Goal: Task Accomplishment & Management: Use online tool/utility

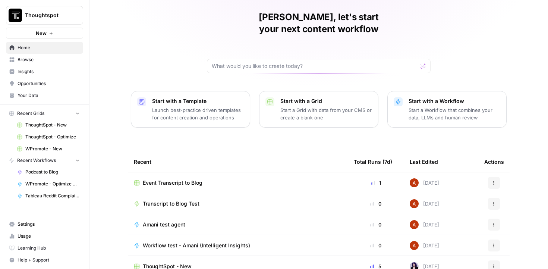
scroll to position [25, 0]
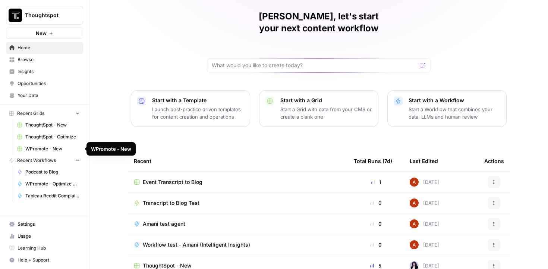
click at [68, 151] on span "WPromote - New" at bounding box center [52, 148] width 54 height 7
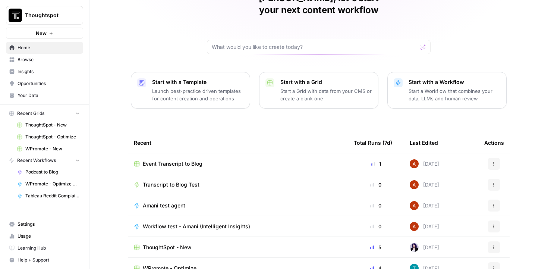
scroll to position [74, 0]
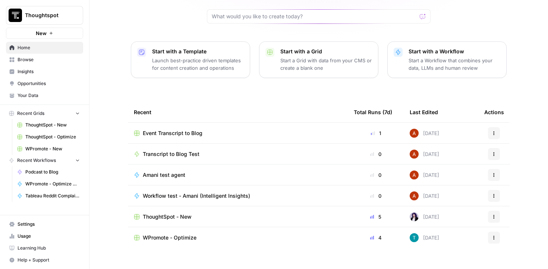
click at [193, 234] on span "WPromote - Optimize" at bounding box center [170, 237] width 54 height 7
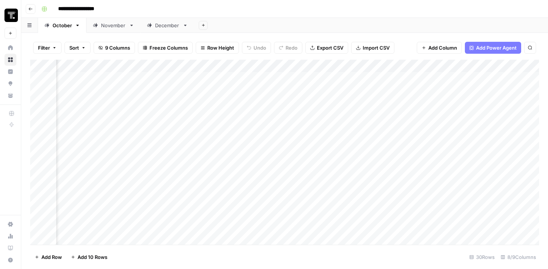
scroll to position [0, 338]
click at [358, 115] on div "Add Column" at bounding box center [284, 152] width 509 height 185
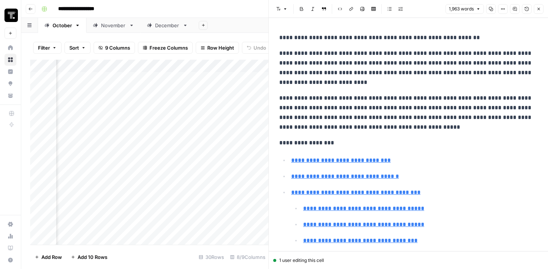
click at [536, 13] on button "Close" at bounding box center [539, 9] width 10 height 10
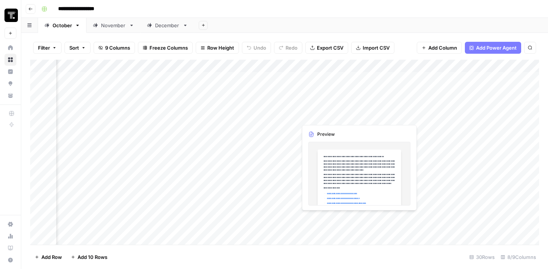
click at [330, 118] on div "Add Column" at bounding box center [284, 152] width 509 height 185
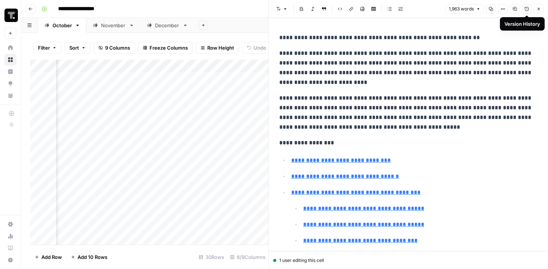
click at [528, 10] on icon "button" at bounding box center [526, 9] width 4 height 4
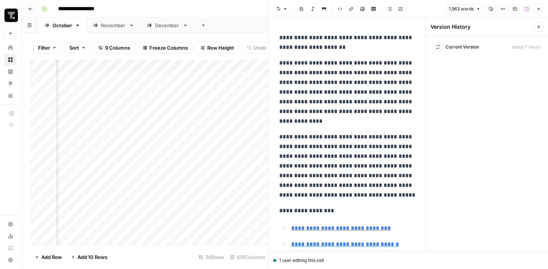
click at [455, 47] on span "Current Version" at bounding box center [462, 47] width 34 height 7
click at [537, 28] on icon "button" at bounding box center [538, 27] width 4 height 4
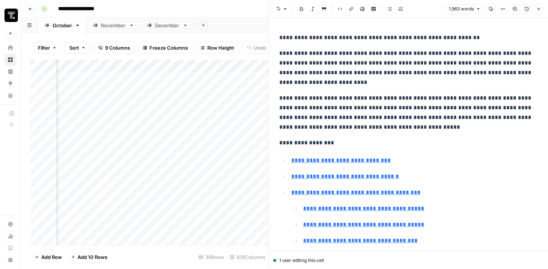
click at [503, 15] on header "Font style Bold Italic Block quote Code block Link Image Insert Table Bulleted …" at bounding box center [408, 9] width 279 height 18
click at [503, 8] on icon "button" at bounding box center [502, 9] width 4 height 4
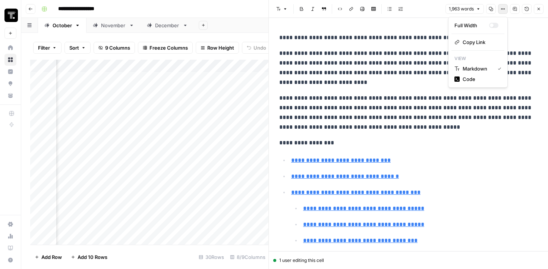
click at [503, 7] on icon "button" at bounding box center [502, 9] width 4 height 4
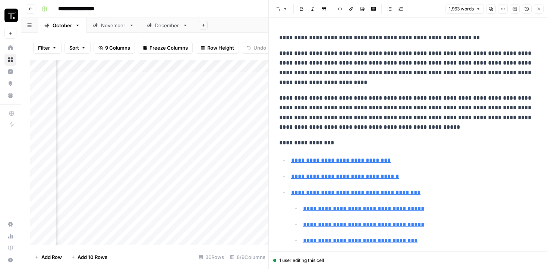
click at [422, 126] on p "**********" at bounding box center [408, 112] width 258 height 39
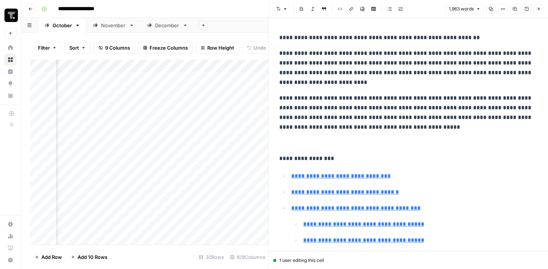
click at [524, 10] on icon "button" at bounding box center [526, 9] width 4 height 4
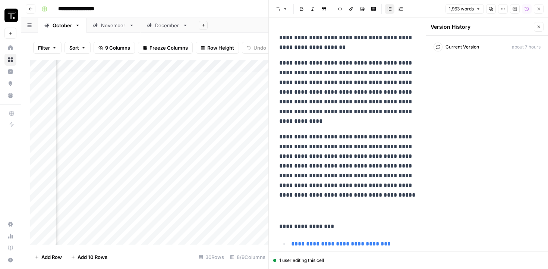
click at [535, 24] on button "Close" at bounding box center [539, 27] width 10 height 10
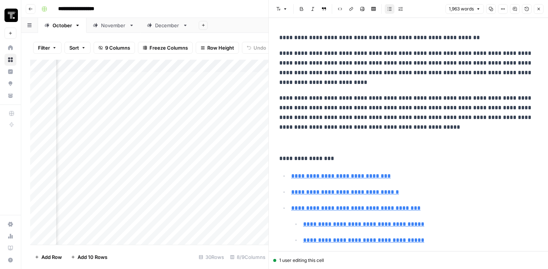
click at [398, 138] on p "To enrich screen reader interactions, please activate Accessibility in Grammarl…" at bounding box center [408, 143] width 258 height 10
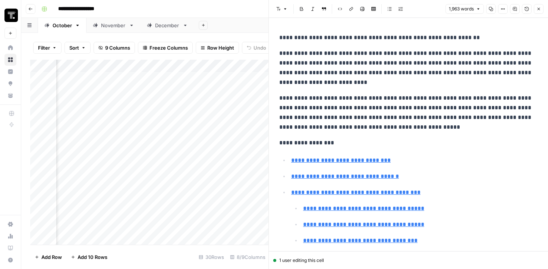
drag, startPoint x: 285, startPoint y: 38, endPoint x: 267, endPoint y: 38, distance: 17.9
click at [268, 38] on div "**********" at bounding box center [407, 134] width 279 height 269
click at [291, 38] on p "**********" at bounding box center [408, 38] width 258 height 10
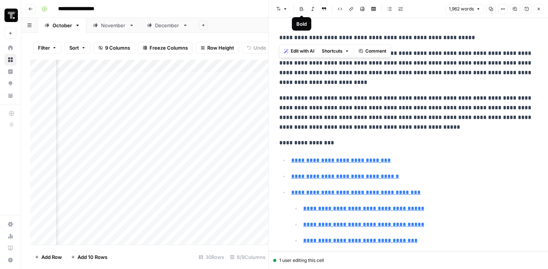
click at [279, 16] on header "Font style Bold Italic Block quote Code block Link Image Insert Table Bulleted …" at bounding box center [408, 9] width 279 height 18
click at [283, 9] on icon "button" at bounding box center [285, 9] width 4 height 4
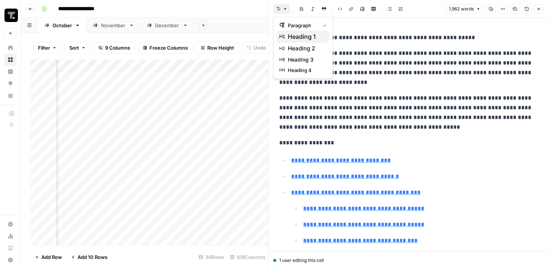
click at [300, 37] on span "heading 1" at bounding box center [306, 36] width 36 height 9
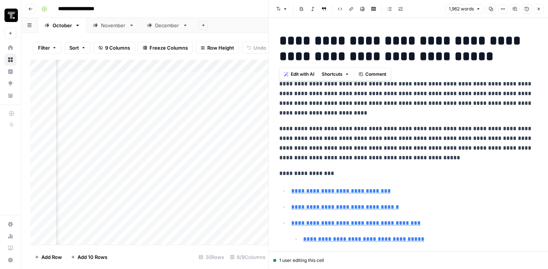
click at [332, 39] on h1 "**********" at bounding box center [408, 48] width 258 height 31
click at [524, 9] on icon "button" at bounding box center [526, 9] width 4 height 4
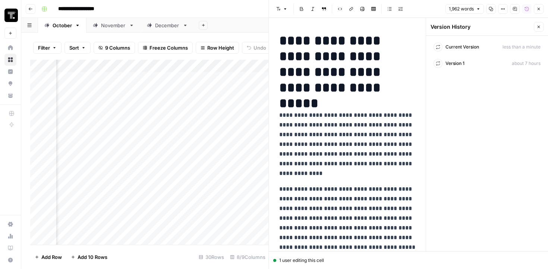
click at [536, 23] on button "Close" at bounding box center [539, 27] width 10 height 10
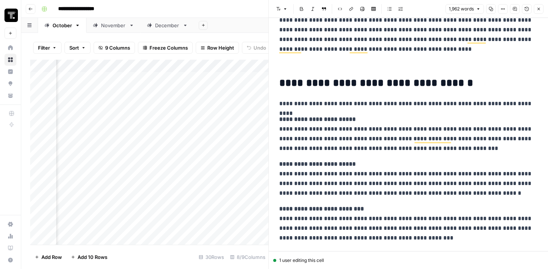
click at [535, 10] on button "Close" at bounding box center [539, 9] width 10 height 10
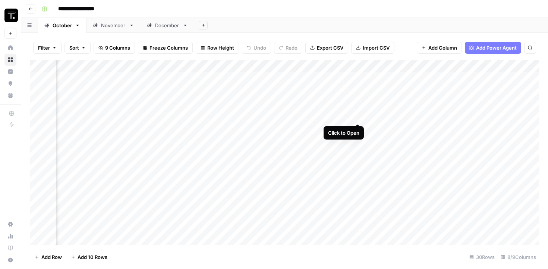
click at [357, 117] on div "Add Column" at bounding box center [284, 152] width 509 height 185
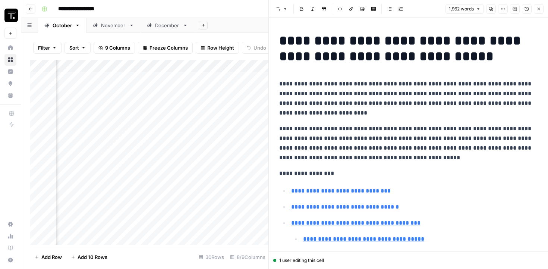
click at [525, 10] on icon "button" at bounding box center [526, 9] width 4 height 4
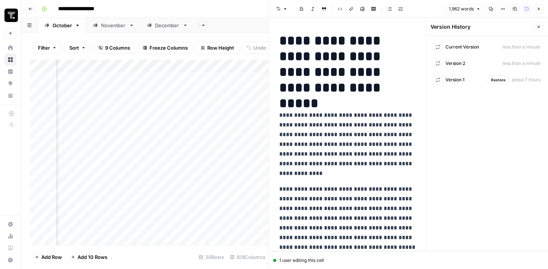
click at [463, 83] on span "Version 1" at bounding box center [454, 79] width 19 height 7
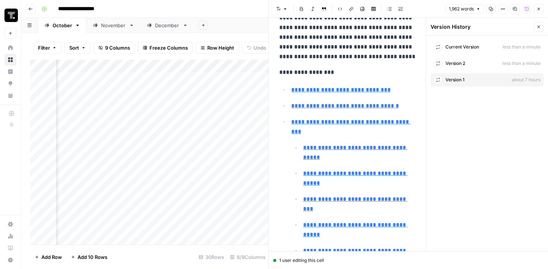
scroll to position [359, 0]
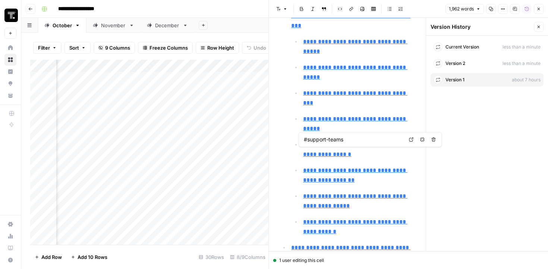
type input "#operations-teams"
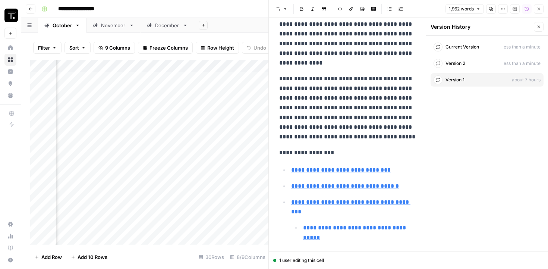
scroll to position [0, 0]
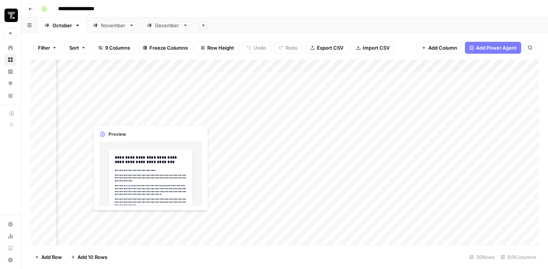
click at [147, 119] on div "Add Column" at bounding box center [284, 152] width 509 height 185
click at [150, 117] on div "Add Column" at bounding box center [284, 152] width 509 height 185
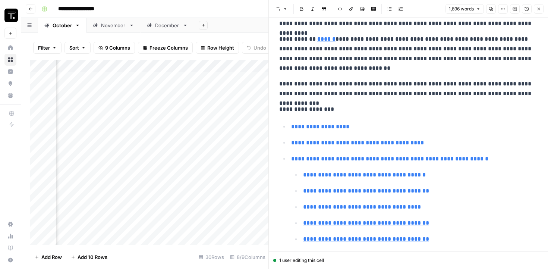
scroll to position [86, 0]
click at [140, 172] on div "Add Column" at bounding box center [149, 152] width 238 height 185
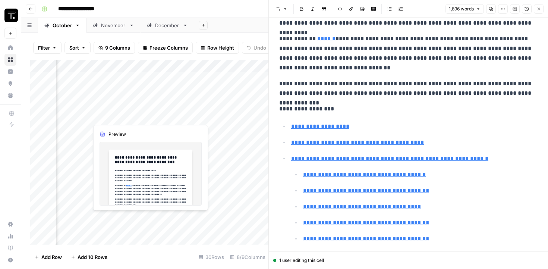
click at [154, 113] on div "Add Column" at bounding box center [149, 152] width 238 height 185
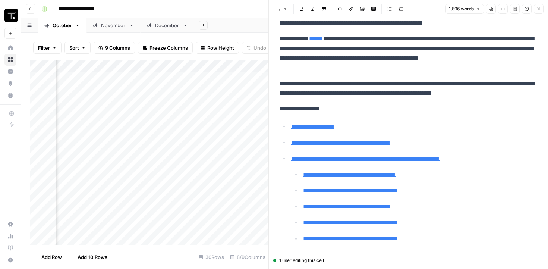
click at [538, 13] on button "Close" at bounding box center [539, 9] width 10 height 10
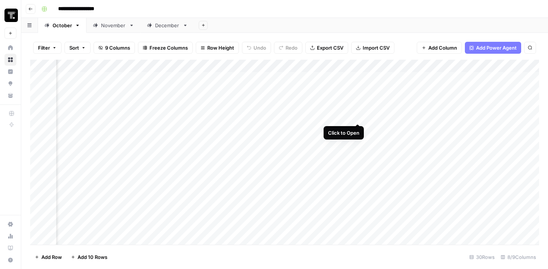
click at [356, 115] on div "Add Column" at bounding box center [284, 152] width 509 height 185
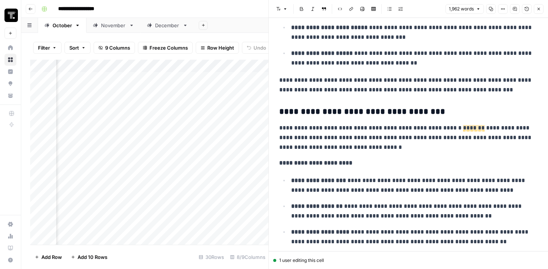
click at [398, 137] on p "**********" at bounding box center [408, 137] width 258 height 29
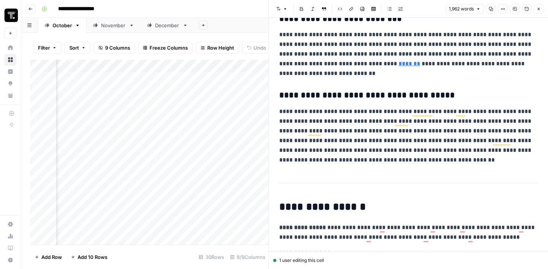
scroll to position [2710, 0]
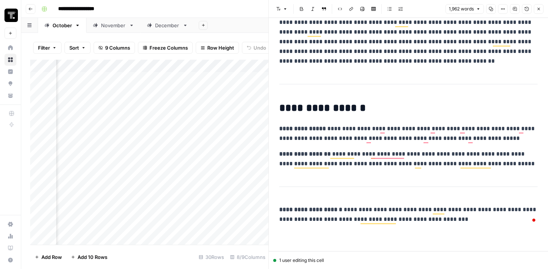
click at [537, 9] on icon "button" at bounding box center [538, 9] width 4 height 4
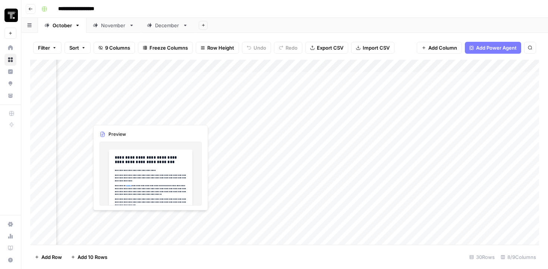
click at [188, 115] on div "Add Column" at bounding box center [284, 152] width 509 height 185
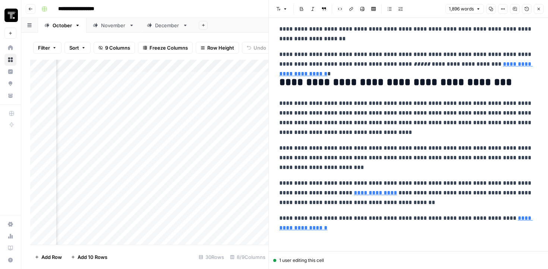
scroll to position [2323, 0]
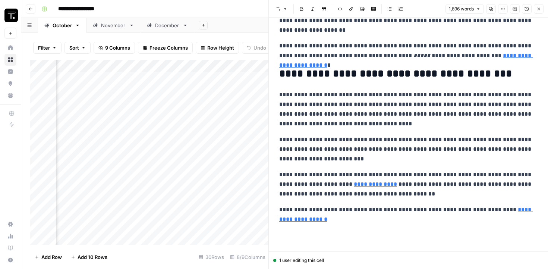
click at [535, 9] on button "Close" at bounding box center [539, 9] width 10 height 10
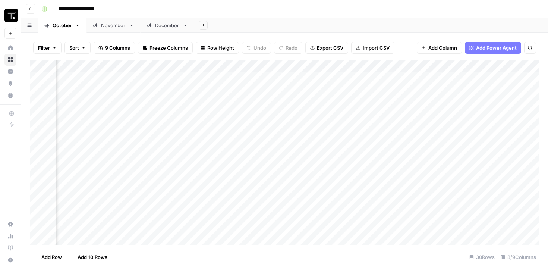
scroll to position [0, 82]
click at [446, 116] on div "Add Column" at bounding box center [284, 152] width 509 height 185
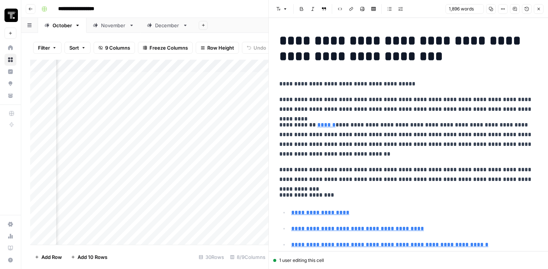
click at [193, 117] on div "Add Column" at bounding box center [149, 152] width 238 height 185
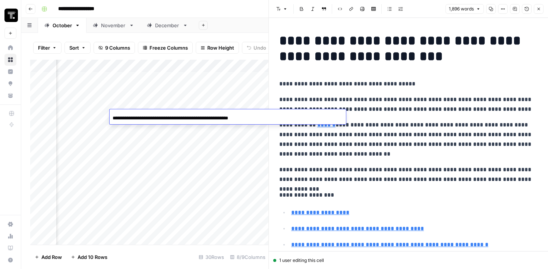
scroll to position [0, 32]
click at [193, 117] on input "**********" at bounding box center [172, 118] width 119 height 9
click at [233, 116] on div "**********" at bounding box center [228, 117] width 236 height 13
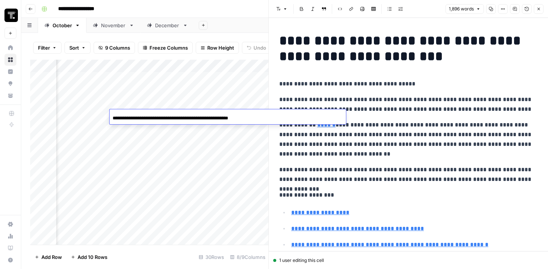
click at [233, 116] on div "**********" at bounding box center [228, 117] width 236 height 13
click at [208, 193] on div "Add Column" at bounding box center [149, 152] width 238 height 185
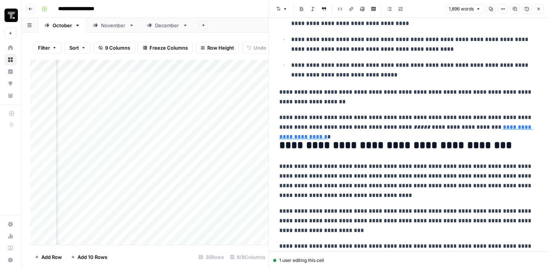
scroll to position [2323, 0]
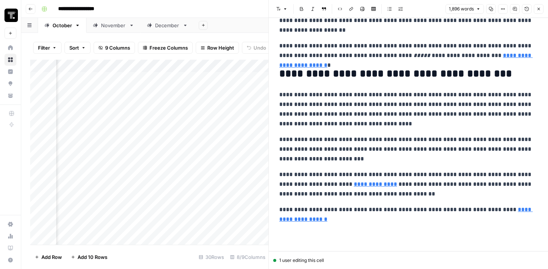
click at [71, 186] on div "Add Column" at bounding box center [149, 152] width 238 height 185
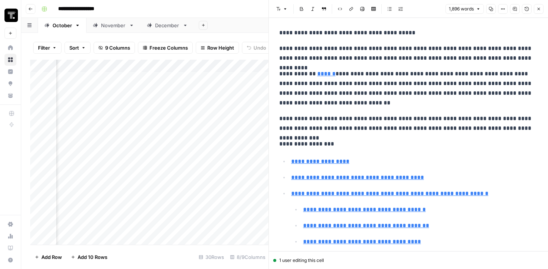
scroll to position [0, 0]
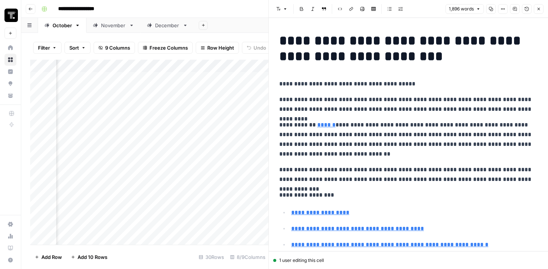
click at [233, 180] on div "Add Column" at bounding box center [149, 152] width 238 height 185
click at [539, 13] on button "Close" at bounding box center [539, 9] width 10 height 10
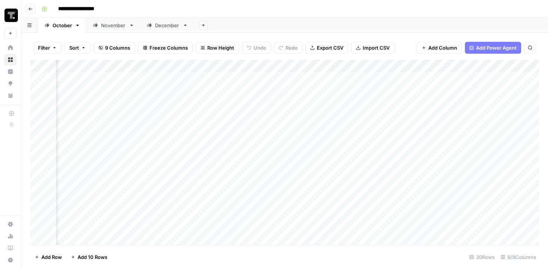
scroll to position [0, 349]
click at [346, 117] on div "Add Column" at bounding box center [284, 152] width 509 height 185
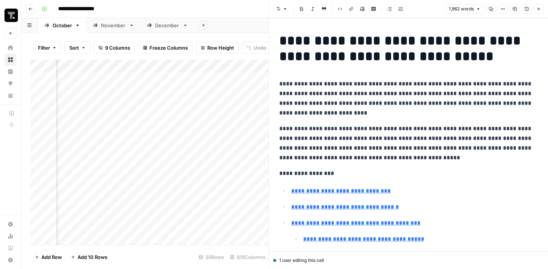
click at [542, 6] on button "Close" at bounding box center [539, 9] width 10 height 10
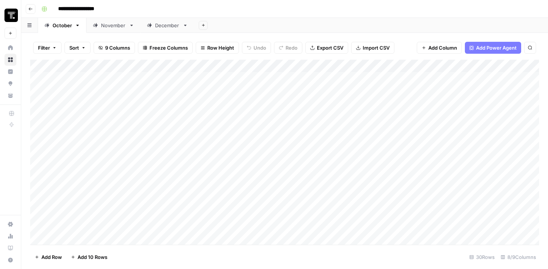
click at [39, 116] on div "Add Column" at bounding box center [284, 152] width 509 height 185
click at [30, 117] on div "Add Column" at bounding box center [284, 152] width 509 height 185
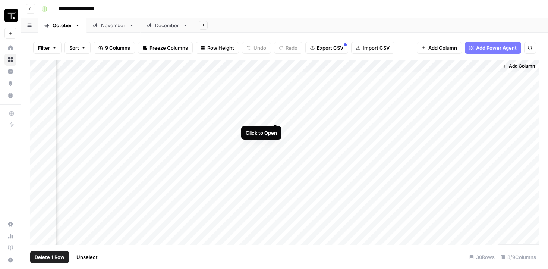
click at [275, 115] on div "Add Column" at bounding box center [284, 152] width 509 height 185
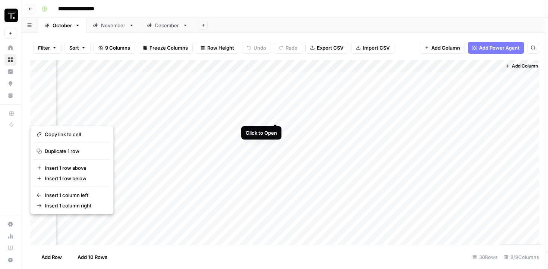
scroll to position [0, 414]
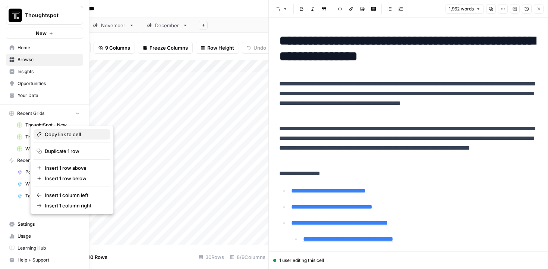
click at [44, 134] on div "Copy link to cell" at bounding box center [72, 133] width 71 height 7
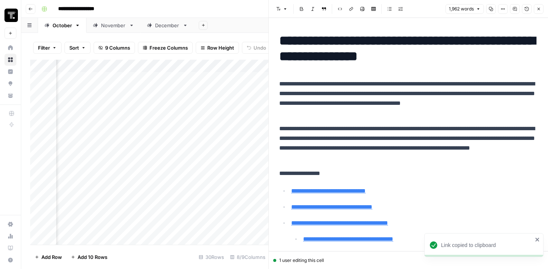
click at [538, 11] on icon "button" at bounding box center [538, 9] width 4 height 4
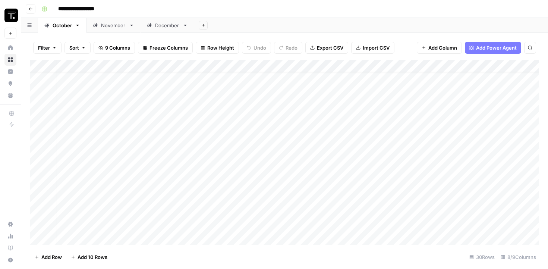
scroll to position [0, 2]
click at [432, 26] on div "Add Sheet" at bounding box center [371, 25] width 354 height 15
click at [368, 34] on div "Filter Sort 9 Columns Freeze Columns Row Height Undo Redo Export CSV Import CSV…" at bounding box center [284, 151] width 526 height 236
click at [39, 116] on div "Add Column" at bounding box center [284, 152] width 509 height 185
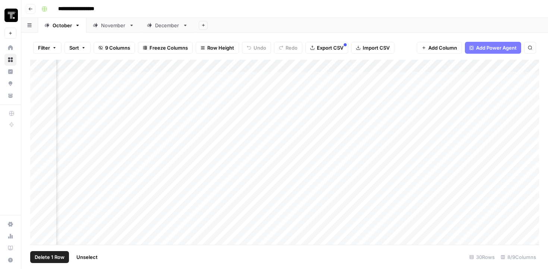
click at [39, 116] on div "Add Column" at bounding box center [284, 152] width 509 height 185
click at [34, 115] on div "Add Column" at bounding box center [284, 152] width 509 height 185
